Goal: Transaction & Acquisition: Purchase product/service

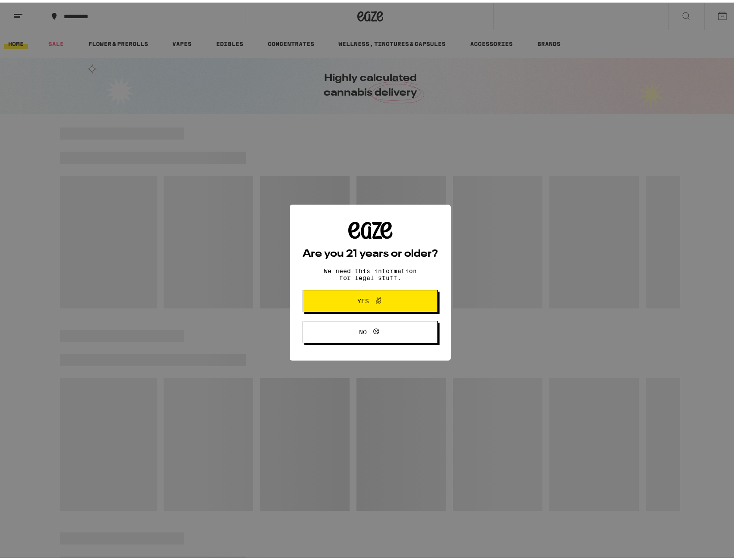
click at [369, 297] on span at bounding box center [376, 298] width 15 height 11
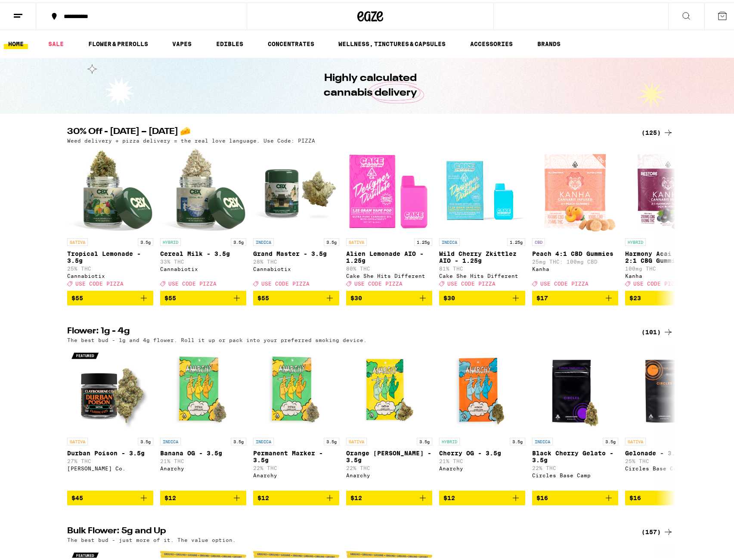
click at [13, 20] on button at bounding box center [18, 13] width 36 height 27
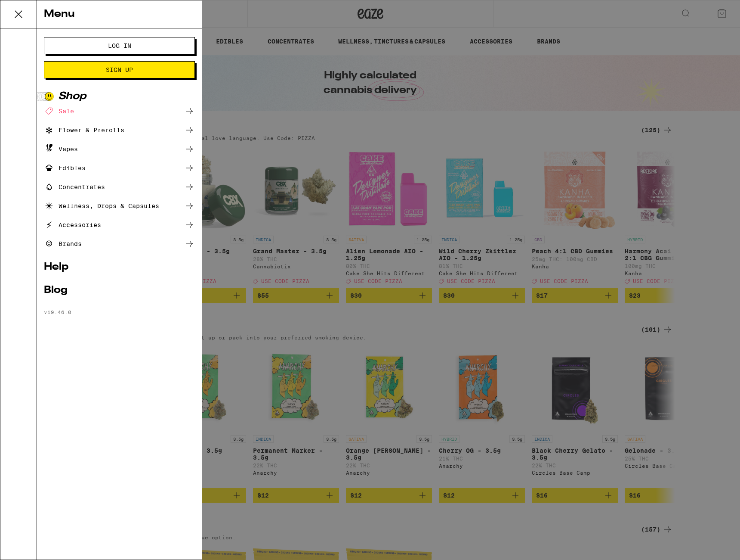
click at [63, 41] on button "Log In" at bounding box center [119, 45] width 151 height 17
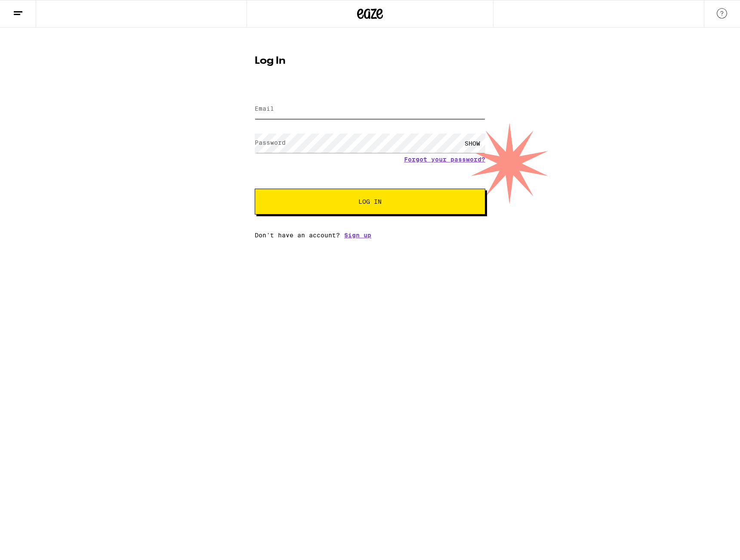
type input "[PERSON_NAME][EMAIL_ADDRESS][PERSON_NAME][DOMAIN_NAME]"
click at [351, 206] on button "Log In" at bounding box center [370, 202] width 231 height 26
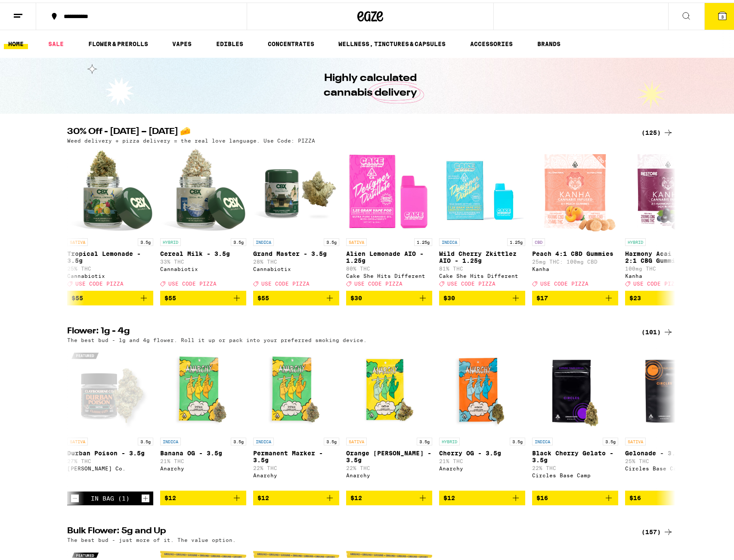
click at [278, 174] on img "Open page for Grand Master - 3.5g from Cannabiotix" at bounding box center [296, 188] width 86 height 86
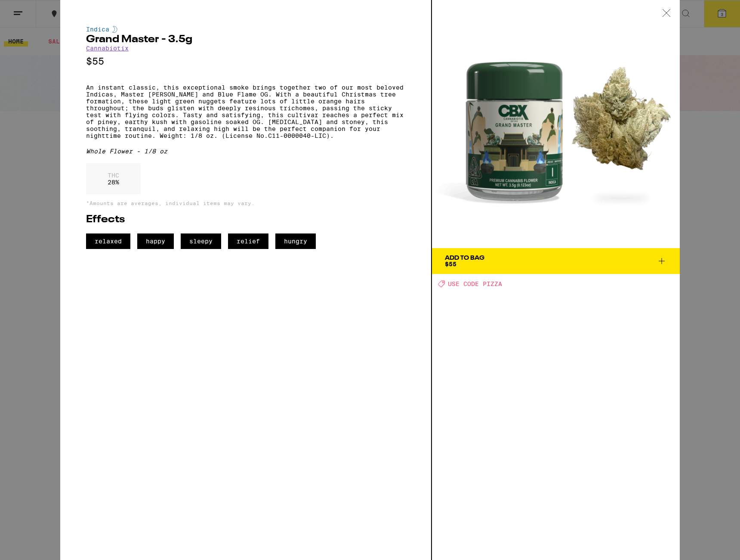
click at [725, 203] on div "Indica Grand Master - 3.5g Cannabiotix $55 An instant classic, this exceptional…" at bounding box center [370, 280] width 740 height 560
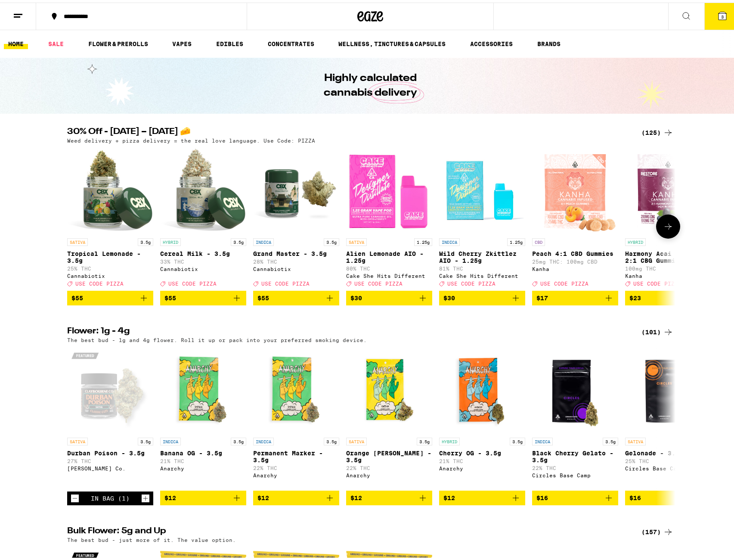
click at [330, 297] on icon "Add to bag" at bounding box center [330, 295] width 10 height 10
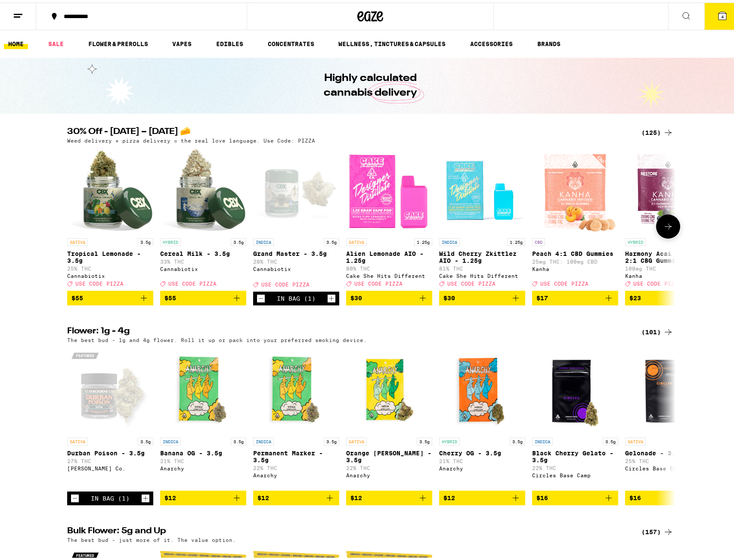
click at [234, 300] on icon "Add to bag" at bounding box center [237, 295] width 10 height 10
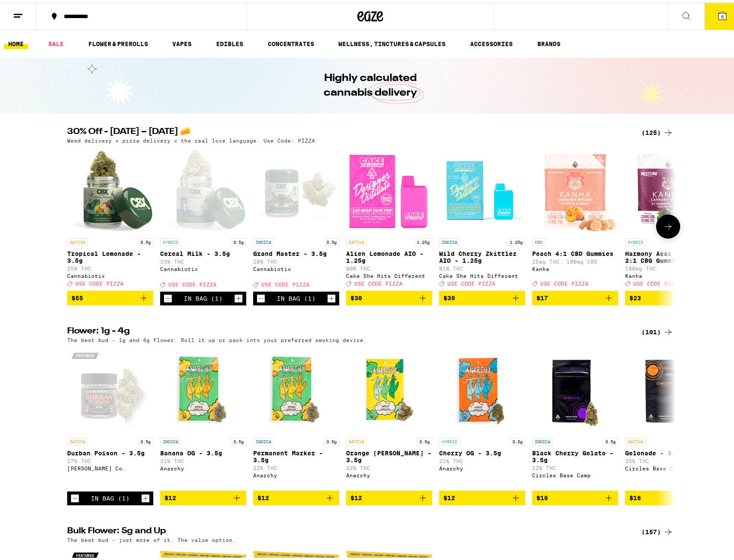
click at [139, 299] on icon "Add to bag" at bounding box center [144, 295] width 10 height 10
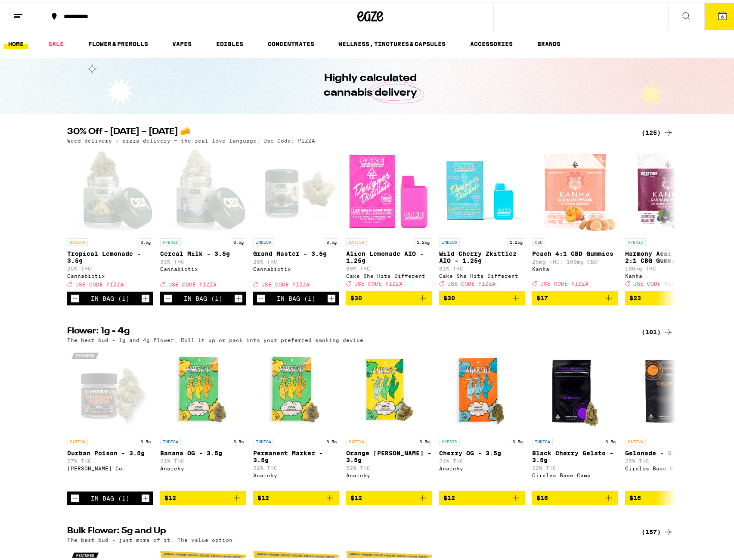
click at [704, 15] on button "6" at bounding box center [722, 13] width 36 height 27
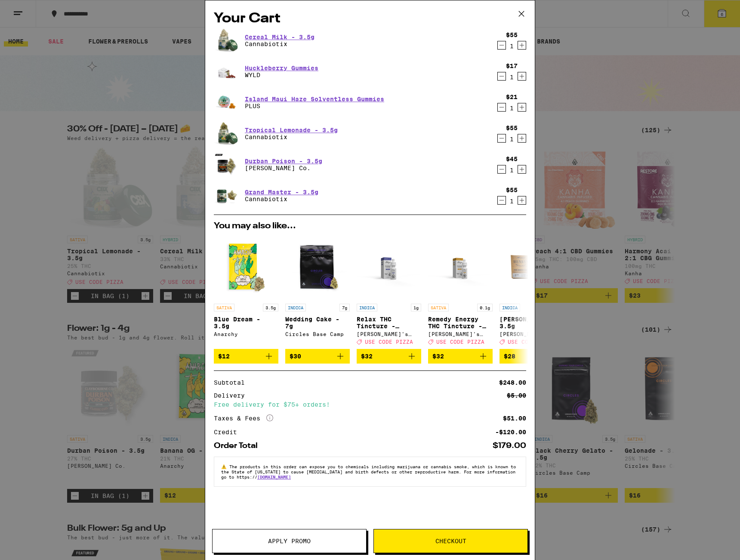
click at [450, 531] on button "Checkout" at bounding box center [451, 541] width 155 height 24
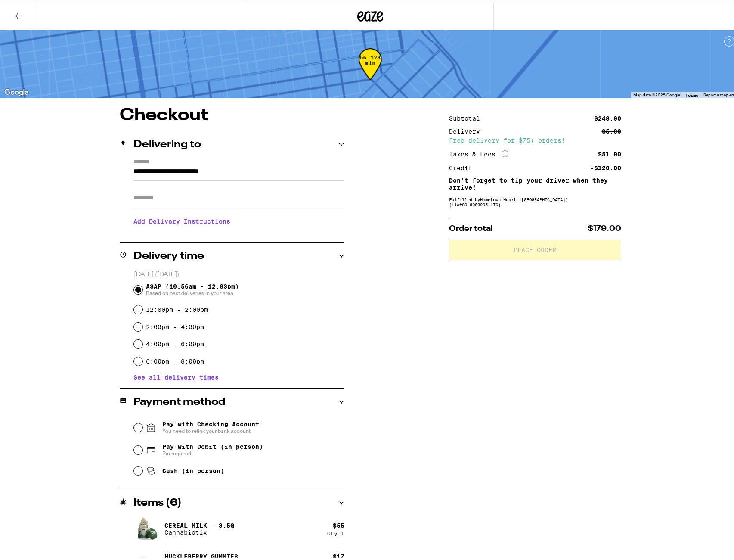
click at [491, 384] on div "Subtotal $248.00 Delivery $5.00 Free delivery for $75+ orders! Taxes & Fees Mor…" at bounding box center [535, 402] width 172 height 596
click at [199, 468] on span "Cash (in person)" at bounding box center [193, 467] width 62 height 7
click at [142, 468] on input "Cash (in person)" at bounding box center [138, 468] width 9 height 9
radio input "true"
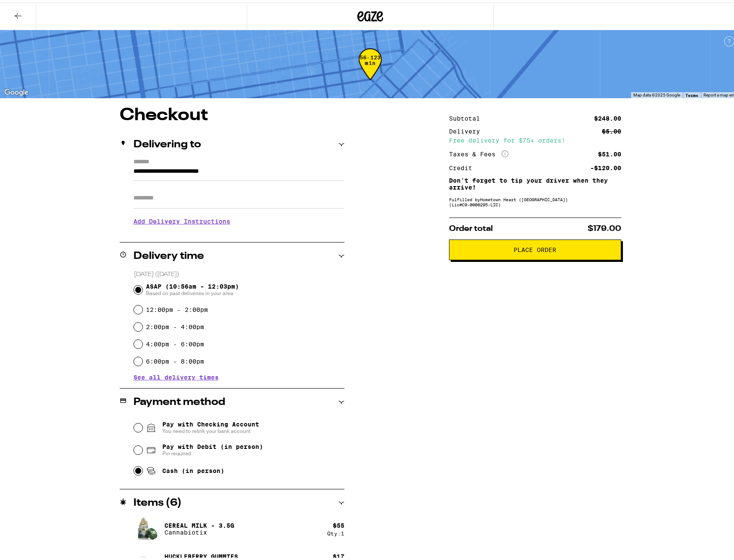
click at [197, 416] on div "Pay with Checking Account You need to relink your bank account" at bounding box center [239, 425] width 210 height 22
click at [196, 421] on span "Pay with Checking Account You need to relink your bank account" at bounding box center [210, 425] width 97 height 14
click at [142, 421] on input "Pay with Checking Account You need to relink your bank account" at bounding box center [138, 425] width 9 height 9
